Goal: Information Seeking & Learning: Learn about a topic

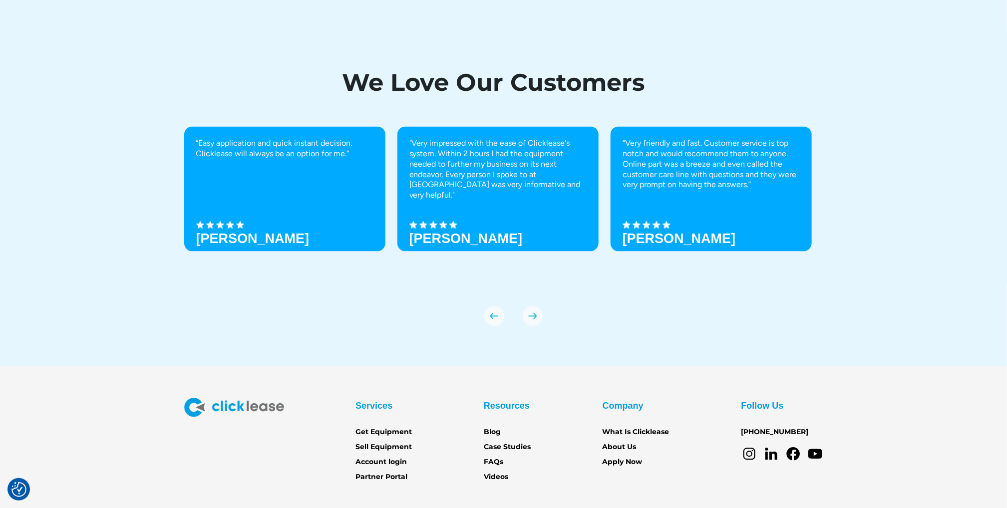
scroll to position [3483, 0]
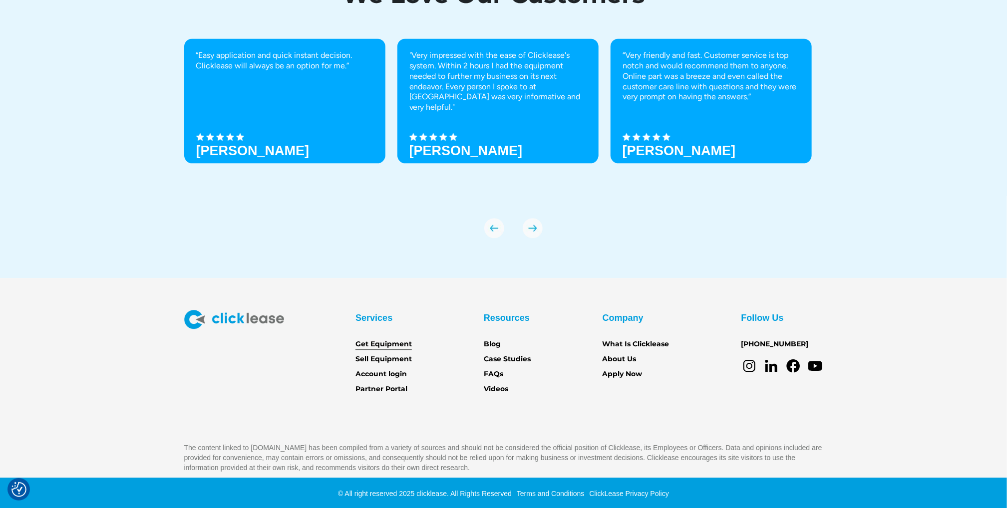
click at [392, 346] on link "Get Equipment" at bounding box center [384, 344] width 56 height 11
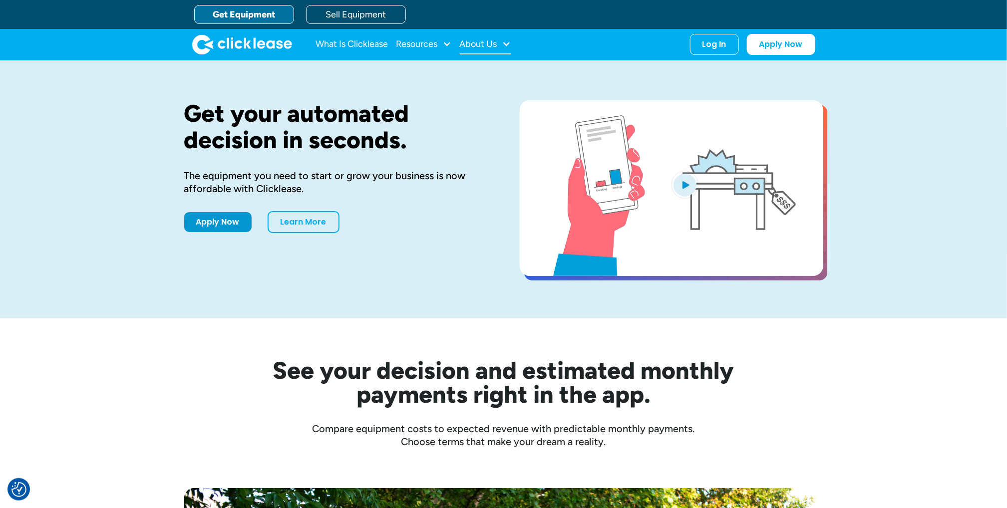
click at [480, 44] on div "About Us" at bounding box center [478, 44] width 37 height 0
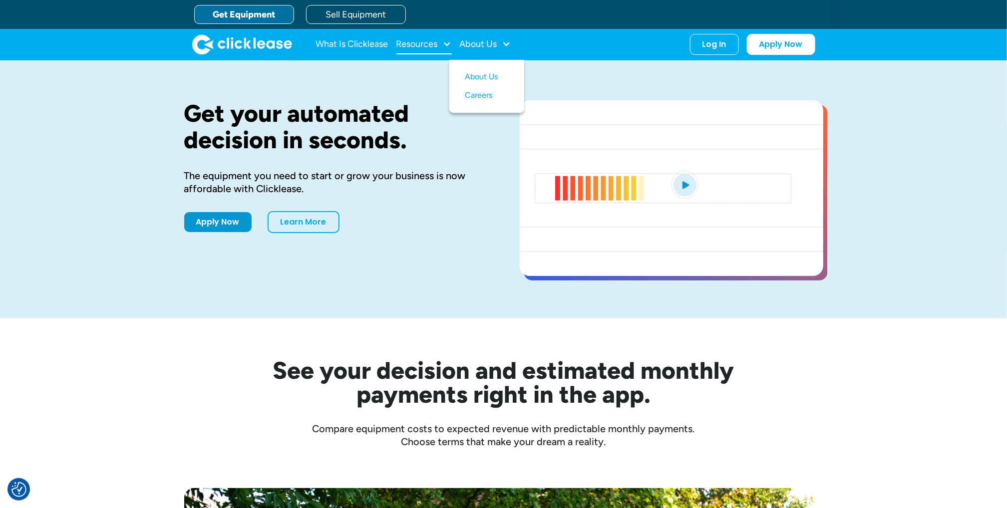
click at [428, 44] on div "Resources" at bounding box center [416, 44] width 41 height 0
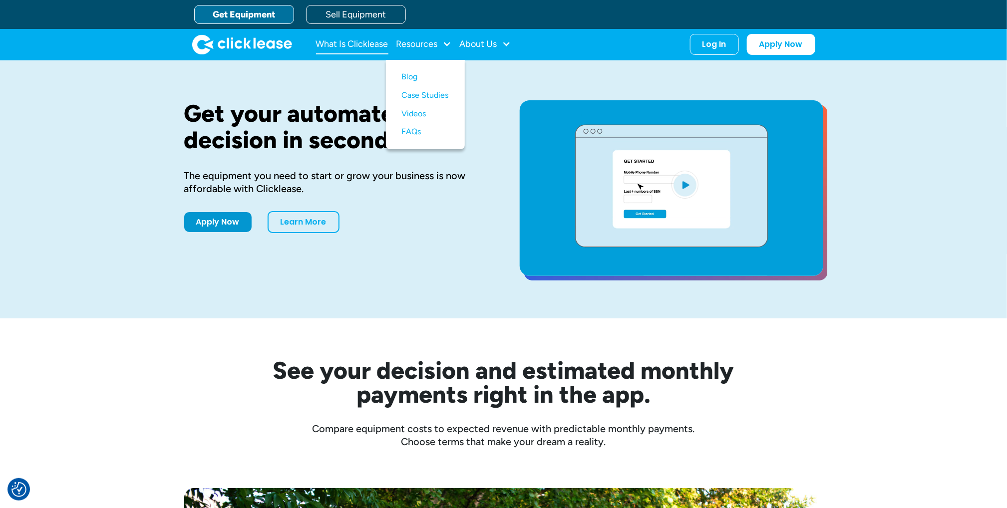
click at [353, 41] on link "What Is Clicklease" at bounding box center [352, 44] width 72 height 20
